Goal: Task Accomplishment & Management: Complete application form

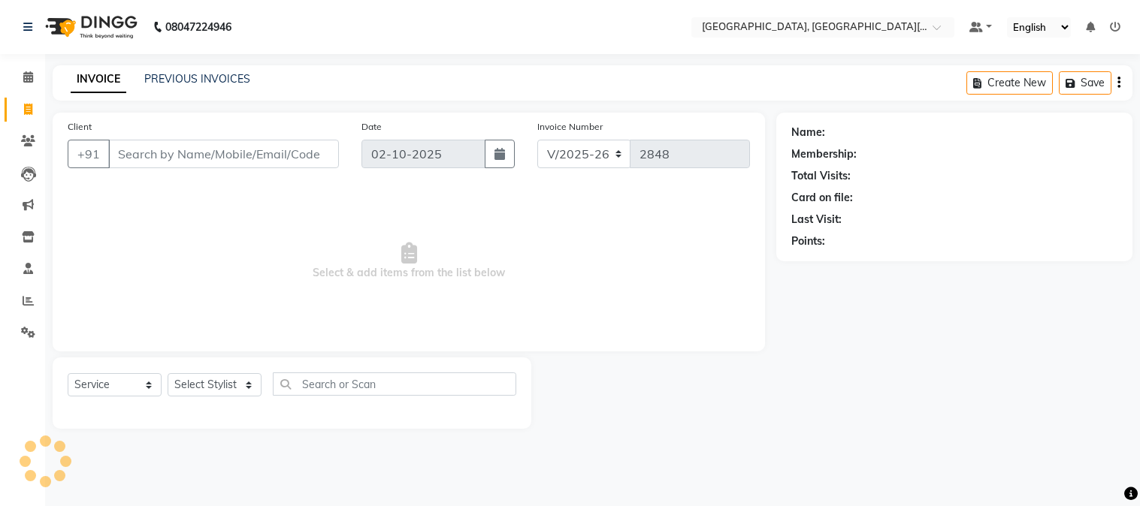
select select "4884"
select select "service"
click at [258, 160] on input "Client" at bounding box center [223, 154] width 231 height 29
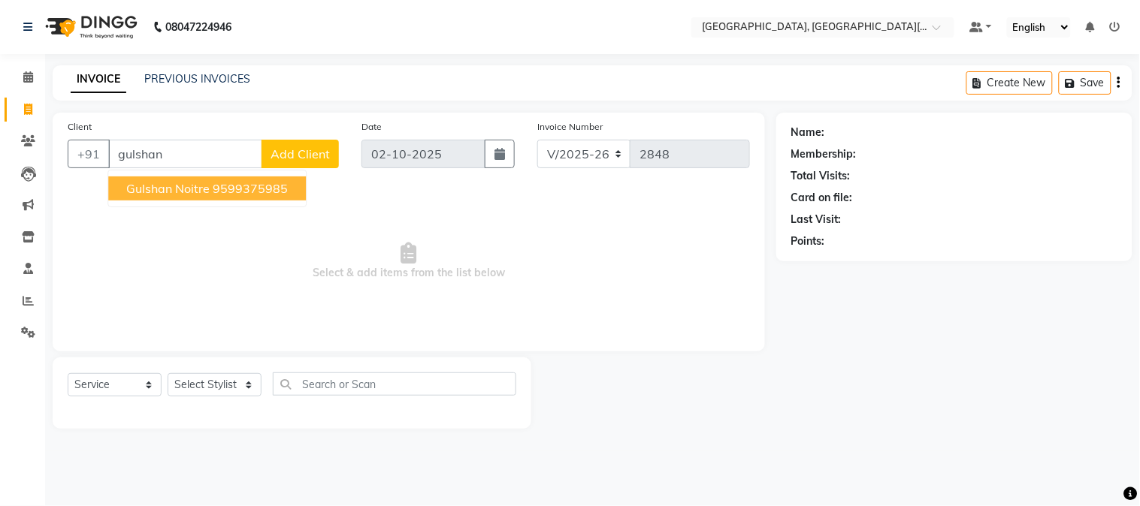
click at [205, 185] on span "gulshan noitre" at bounding box center [167, 188] width 83 height 15
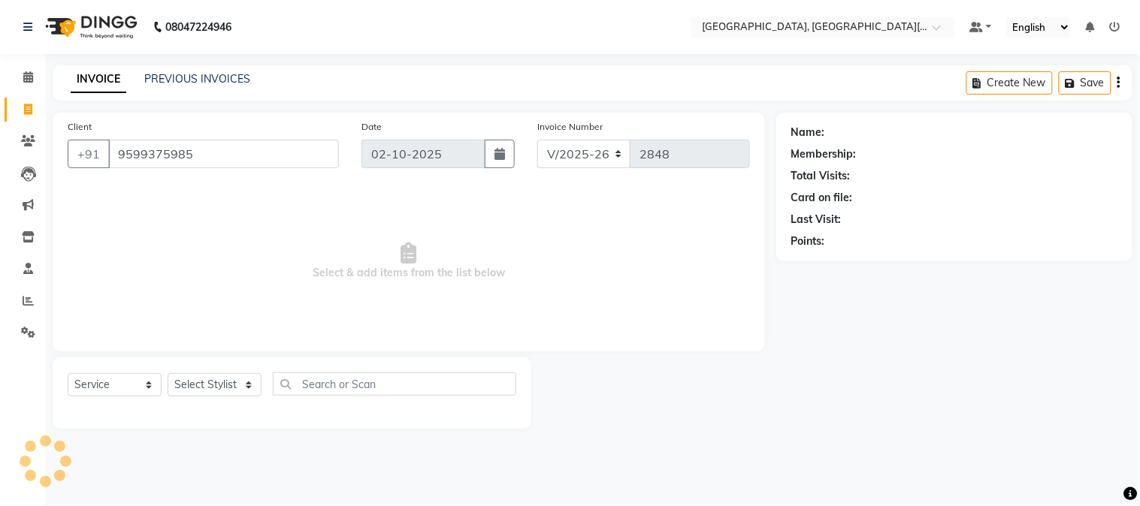
type input "9599375985"
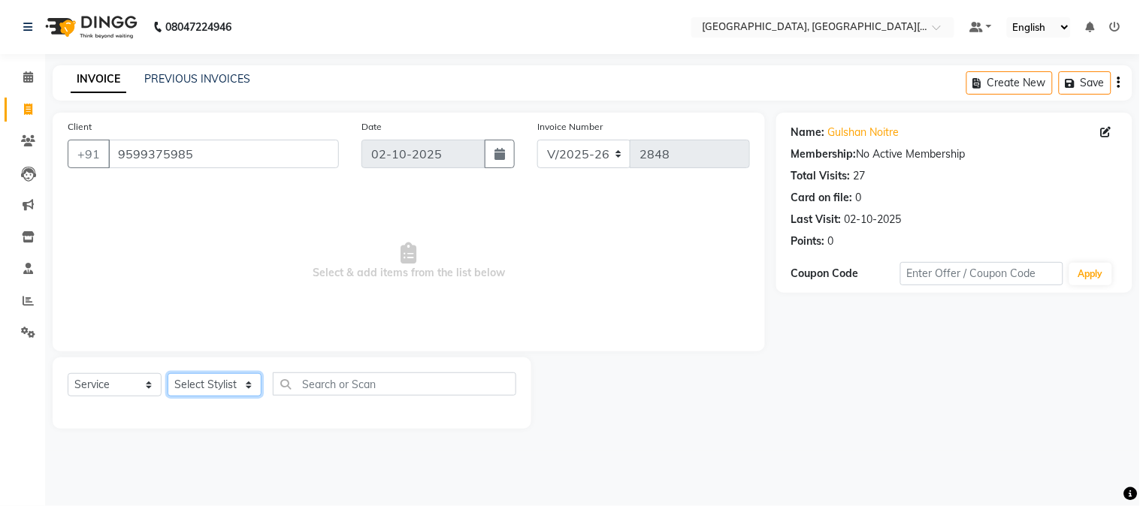
click at [204, 380] on select "Select Stylist [PERSON_NAME] [PERSON_NAME] GAURAV gulshan [PERSON_NAME] Manager…" at bounding box center [215, 384] width 94 height 23
select select "89451"
click at [168, 374] on select "Select Stylist [PERSON_NAME] [PERSON_NAME] GAURAV gulshan [PERSON_NAME] Manager…" at bounding box center [215, 384] width 94 height 23
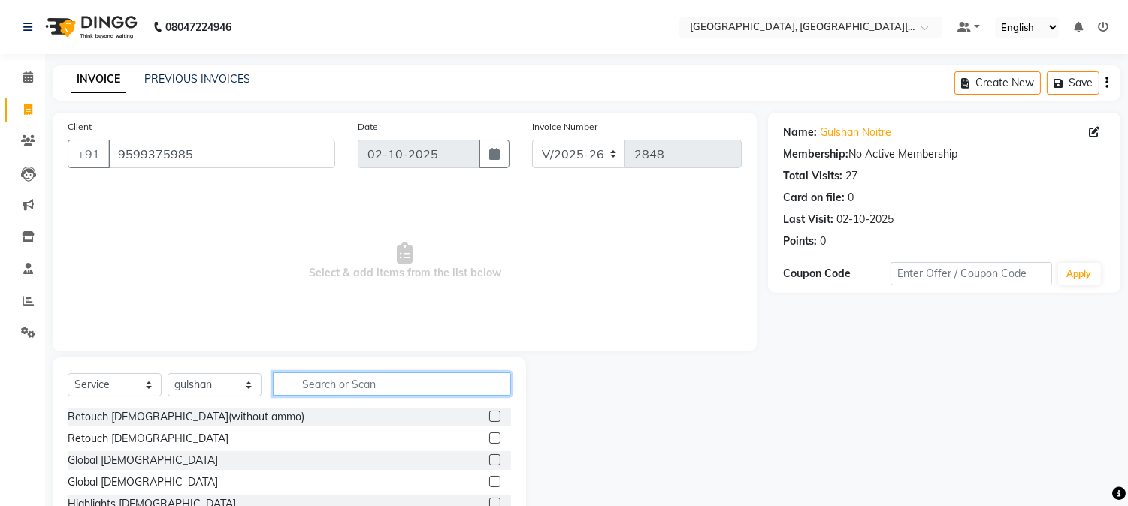
click at [362, 394] on input "text" at bounding box center [392, 384] width 238 height 23
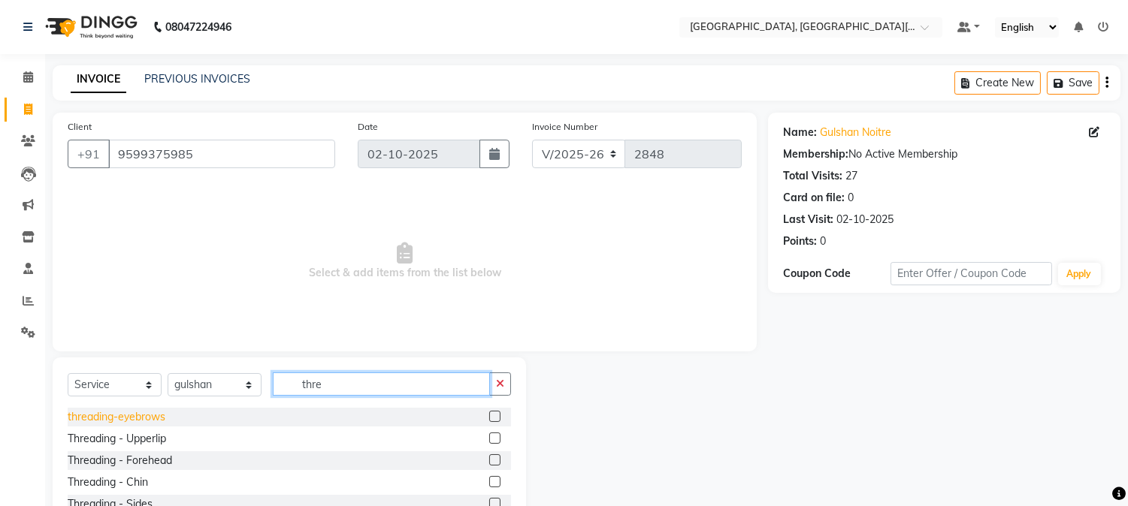
type input "thre"
click at [148, 421] on div "threading-eyebrows" at bounding box center [117, 417] width 98 height 16
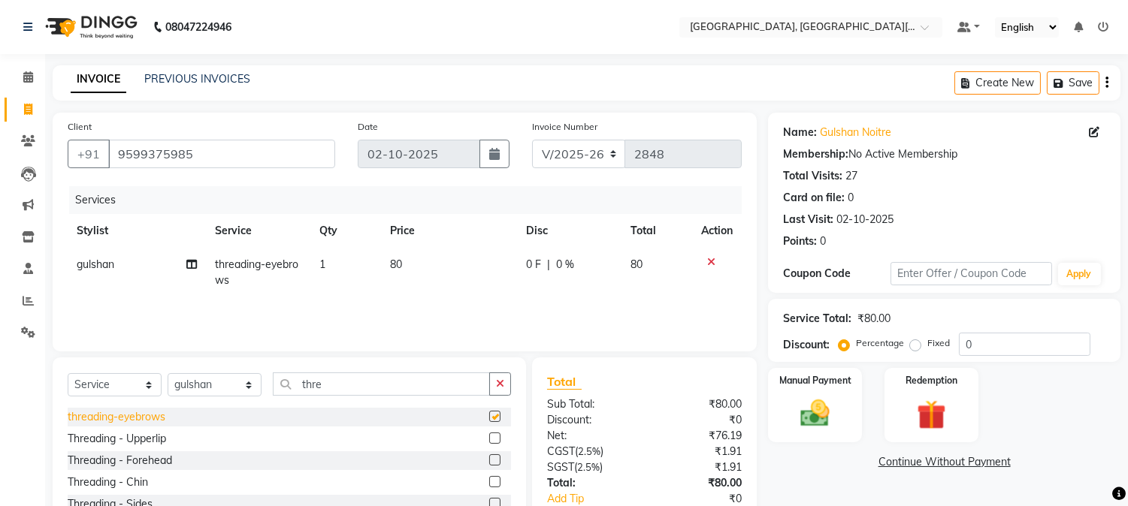
checkbox input "false"
click at [130, 490] on div "Threading - Chin" at bounding box center [108, 483] width 80 height 16
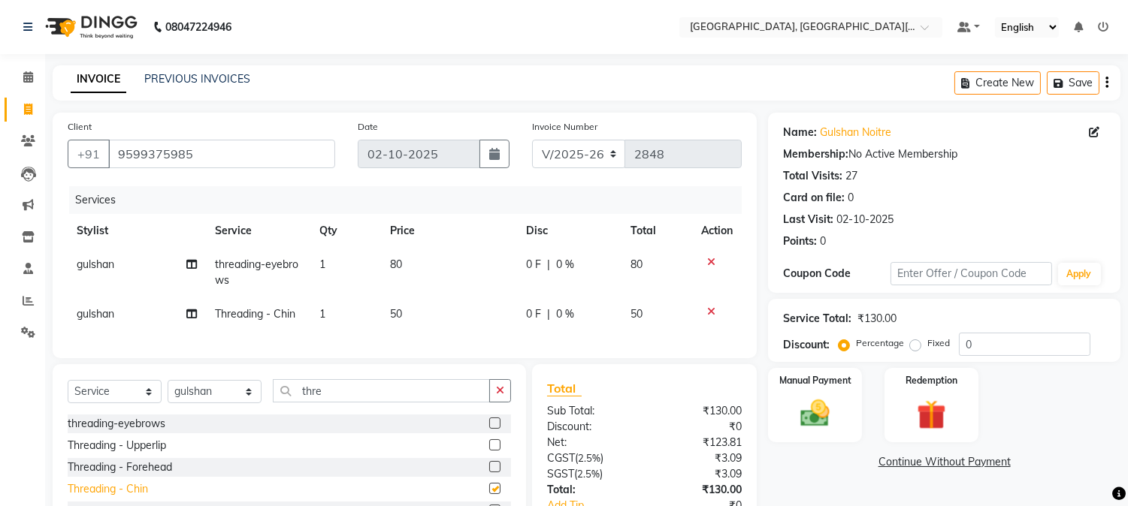
checkbox input "false"
click at [817, 433] on div "Manual Payment" at bounding box center [815, 405] width 98 height 77
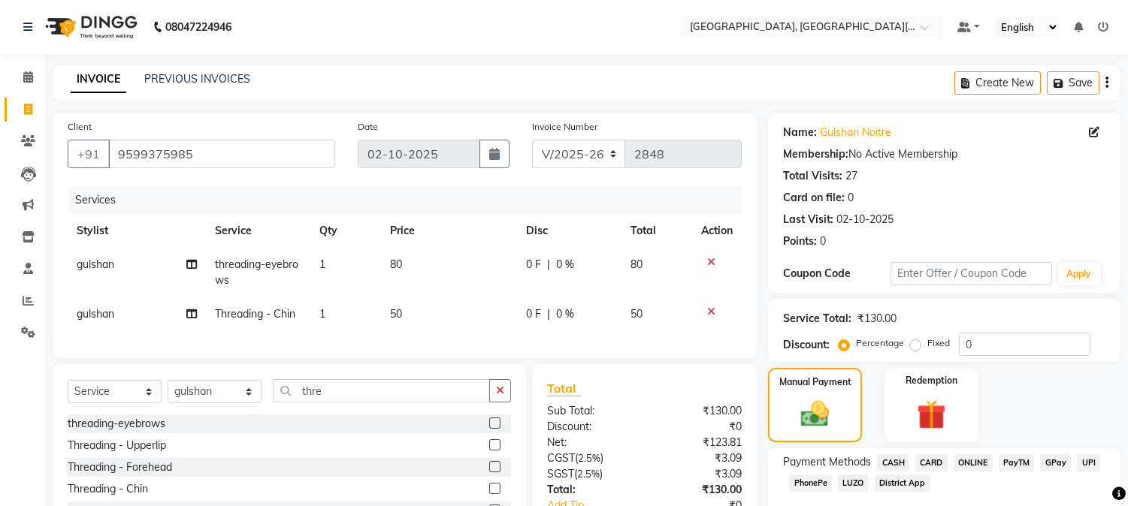
click at [1092, 469] on span "UPI" at bounding box center [1088, 463] width 23 height 17
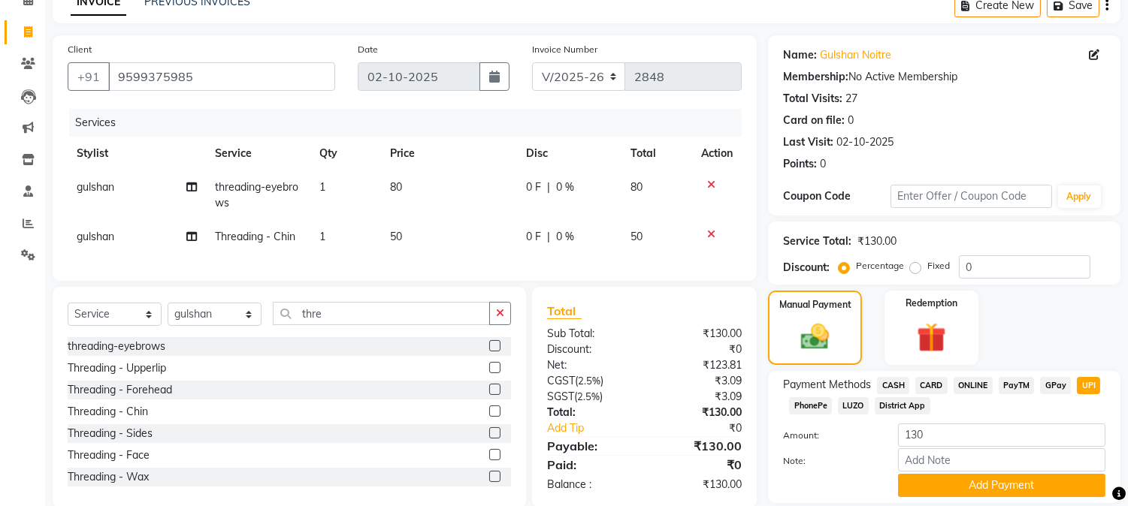
scroll to position [128, 0]
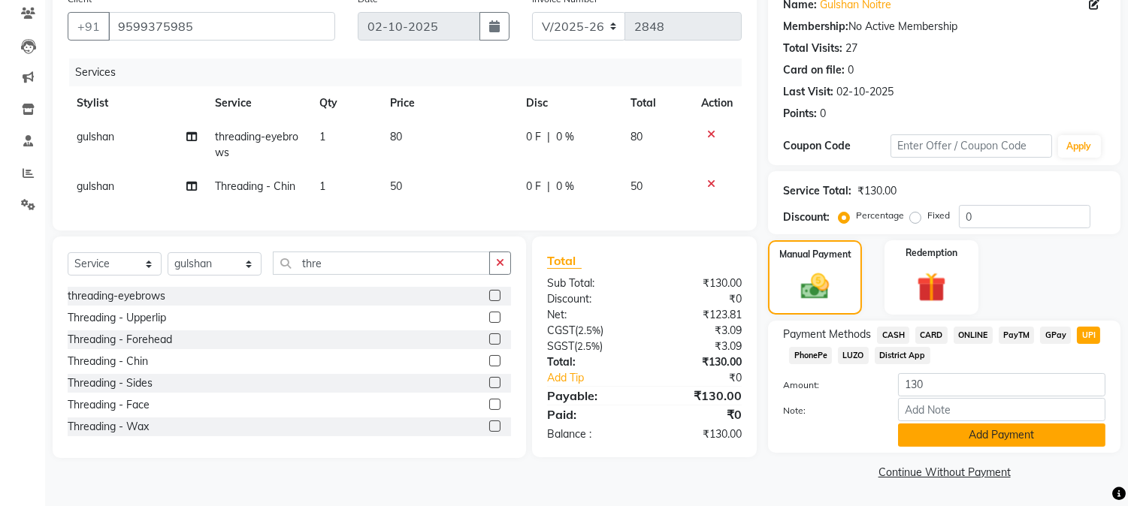
click at [1011, 430] on button "Add Payment" at bounding box center [1001, 435] width 207 height 23
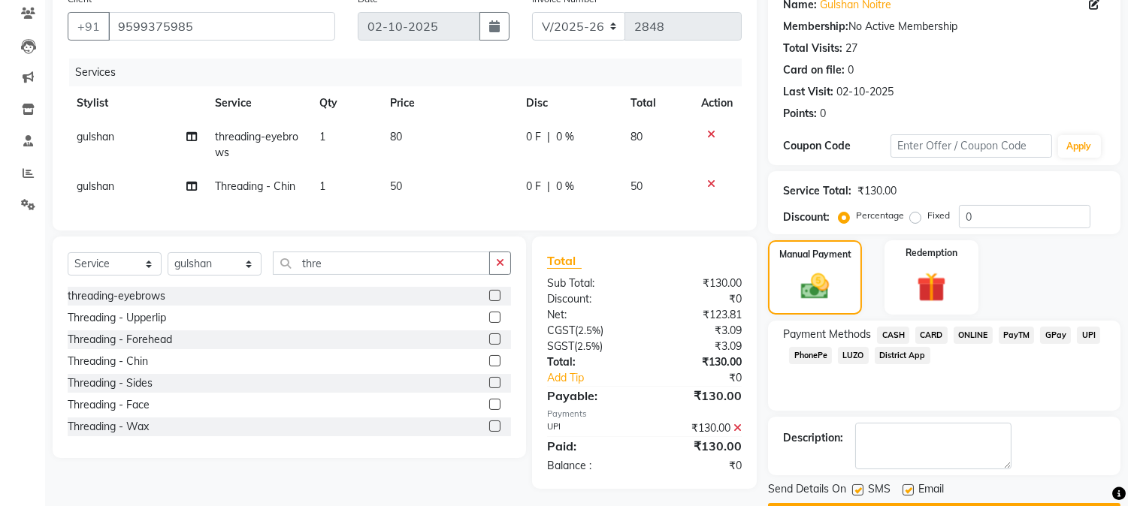
scroll to position [169, 0]
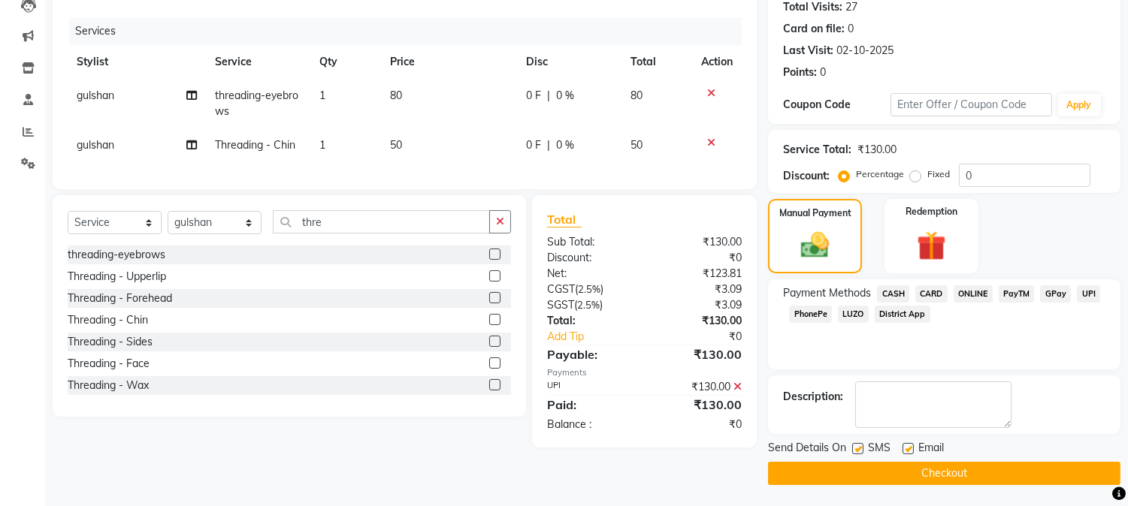
click at [1071, 479] on button "Checkout" at bounding box center [944, 473] width 352 height 23
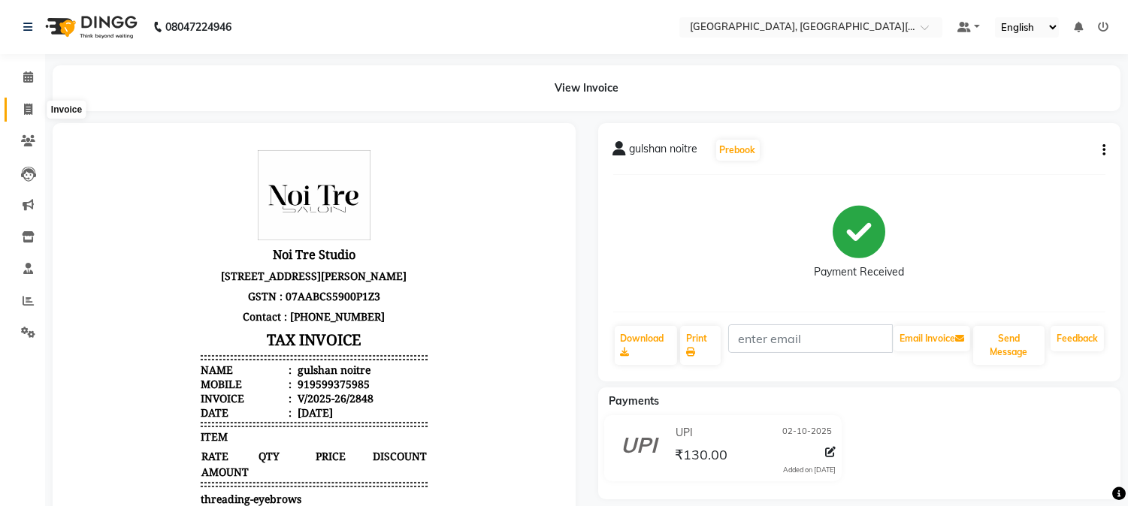
click at [17, 110] on span at bounding box center [28, 109] width 26 height 17
select select "4884"
select select "service"
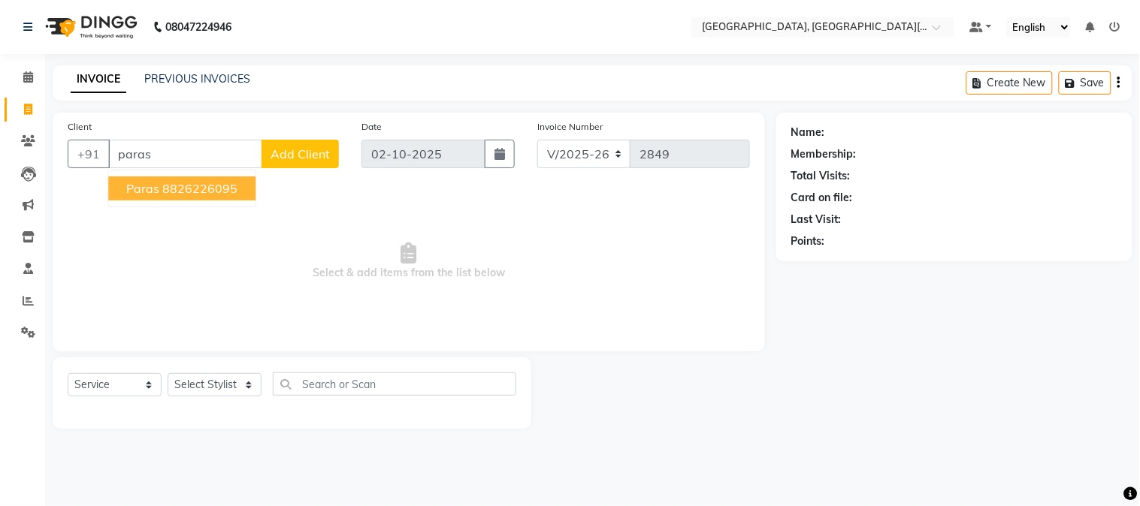
click at [197, 181] on ngb-highlight "8826226095" at bounding box center [199, 188] width 75 height 15
type input "8826226095"
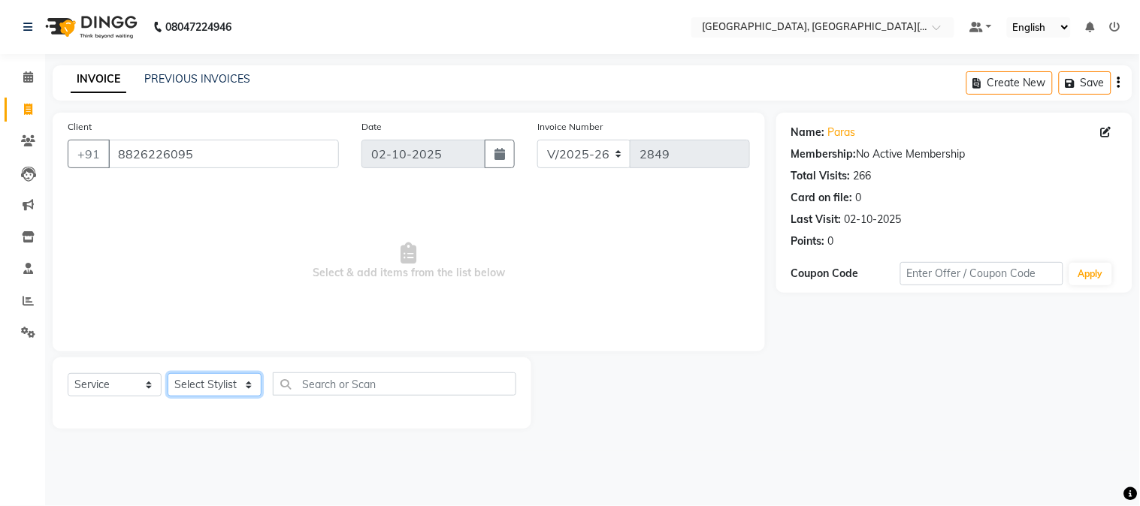
click at [194, 391] on select "Select Stylist [PERSON_NAME] [PERSON_NAME] GAURAV gulshan [PERSON_NAME] Manager…" at bounding box center [215, 384] width 94 height 23
select select "29621"
click at [168, 374] on select "Select Stylist [PERSON_NAME] [PERSON_NAME] GAURAV gulshan [PERSON_NAME] Manager…" at bounding box center [215, 384] width 94 height 23
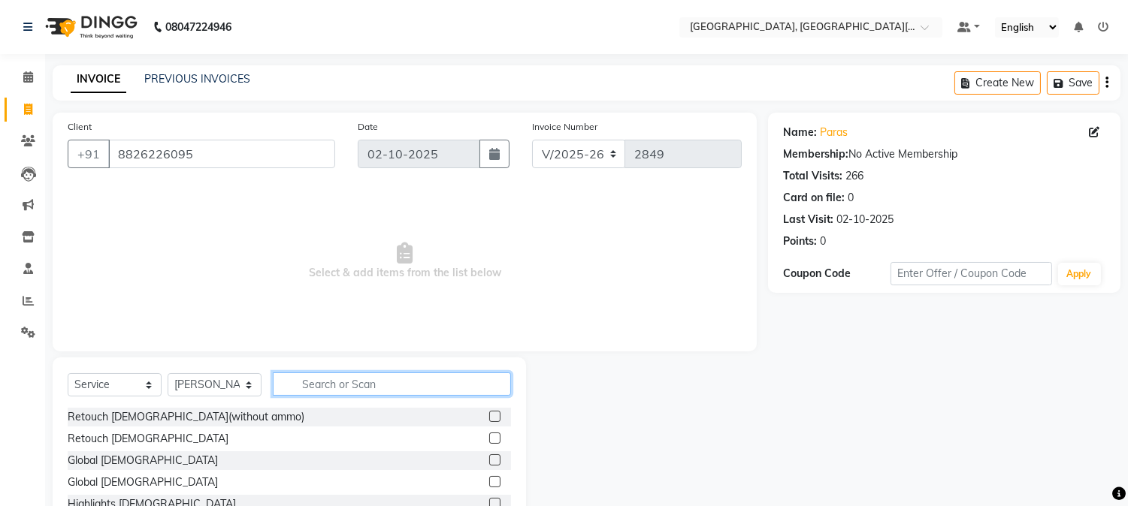
click at [343, 386] on input "text" at bounding box center [392, 384] width 238 height 23
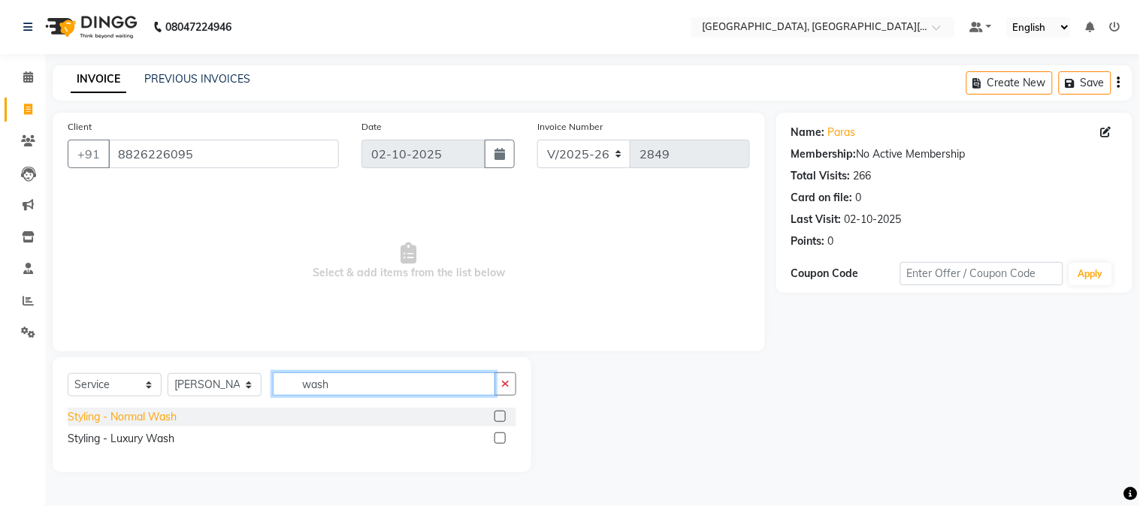
type input "wash"
click at [156, 413] on div "Styling - Normal Wash" at bounding box center [122, 417] width 109 height 16
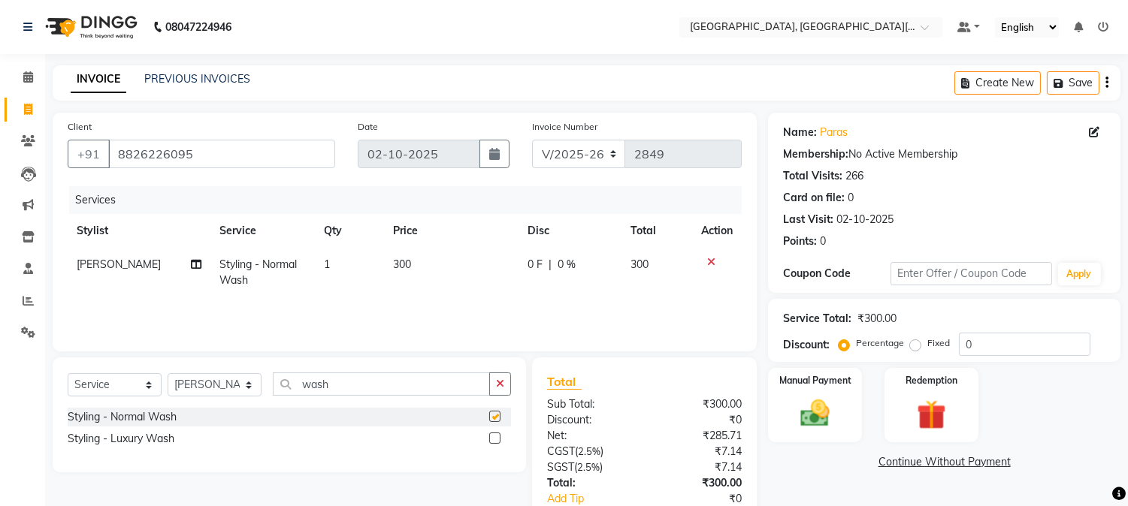
checkbox input "false"
click at [835, 412] on img at bounding box center [815, 414] width 50 height 35
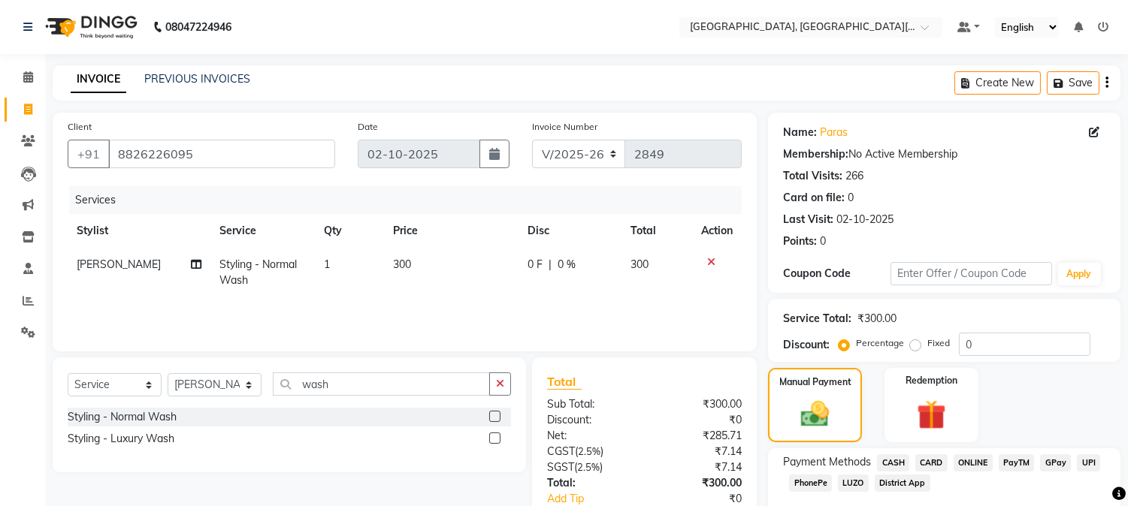
click at [930, 461] on span "CARD" at bounding box center [931, 463] width 32 height 17
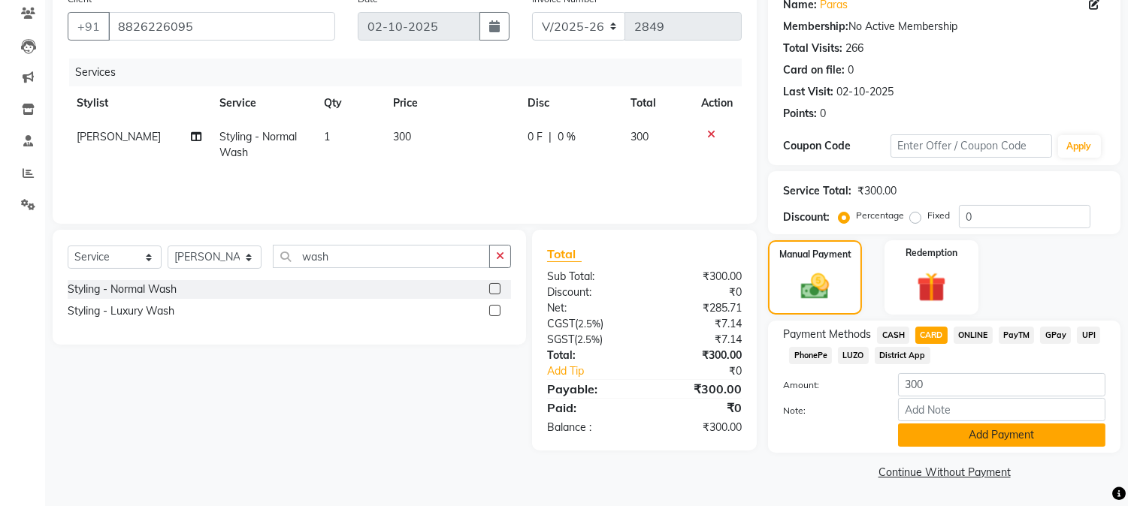
click at [935, 429] on button "Add Payment" at bounding box center [1001, 435] width 207 height 23
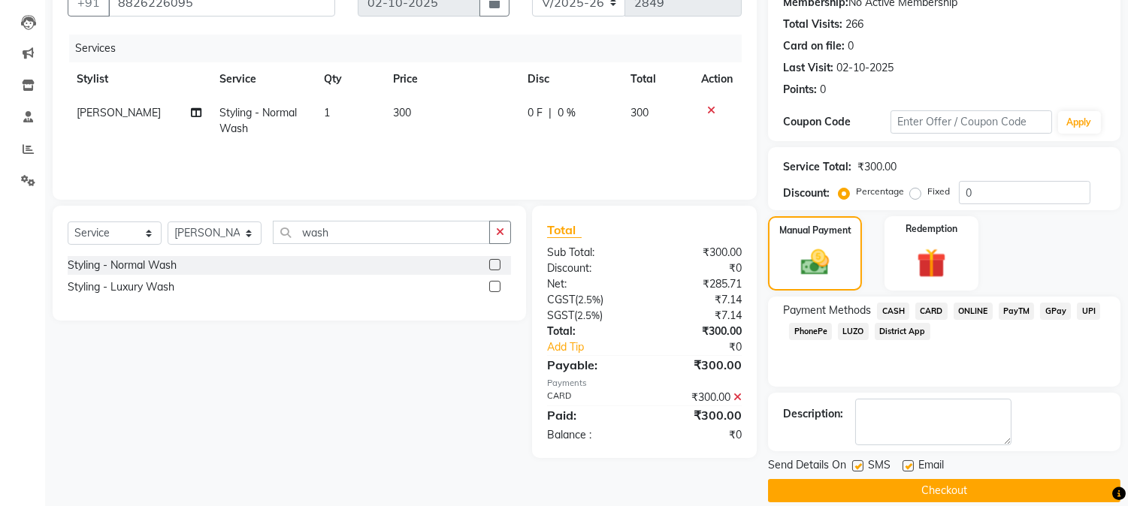
scroll to position [169, 0]
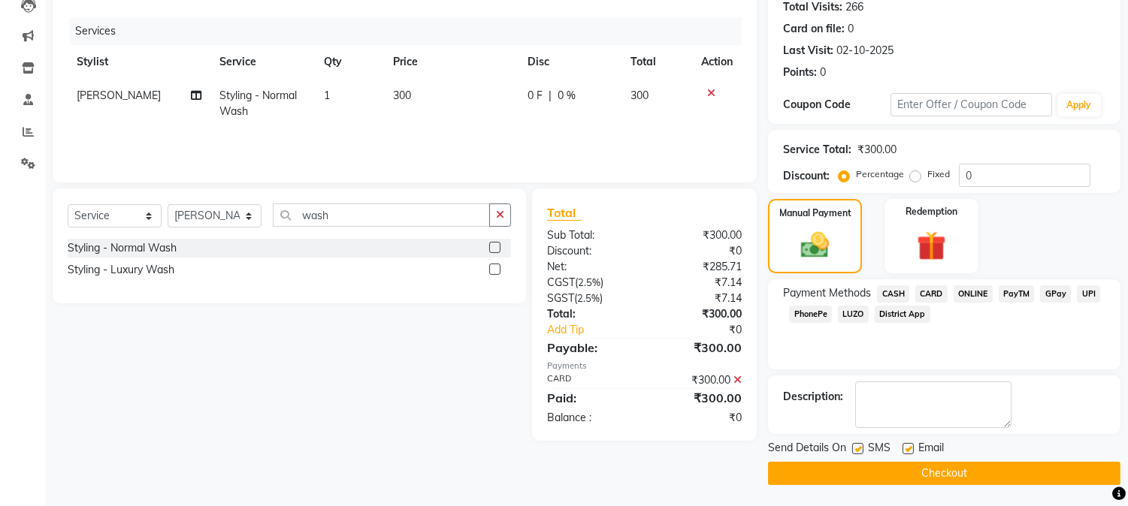
click at [1038, 477] on button "Checkout" at bounding box center [944, 473] width 352 height 23
